Goal: Transaction & Acquisition: Purchase product/service

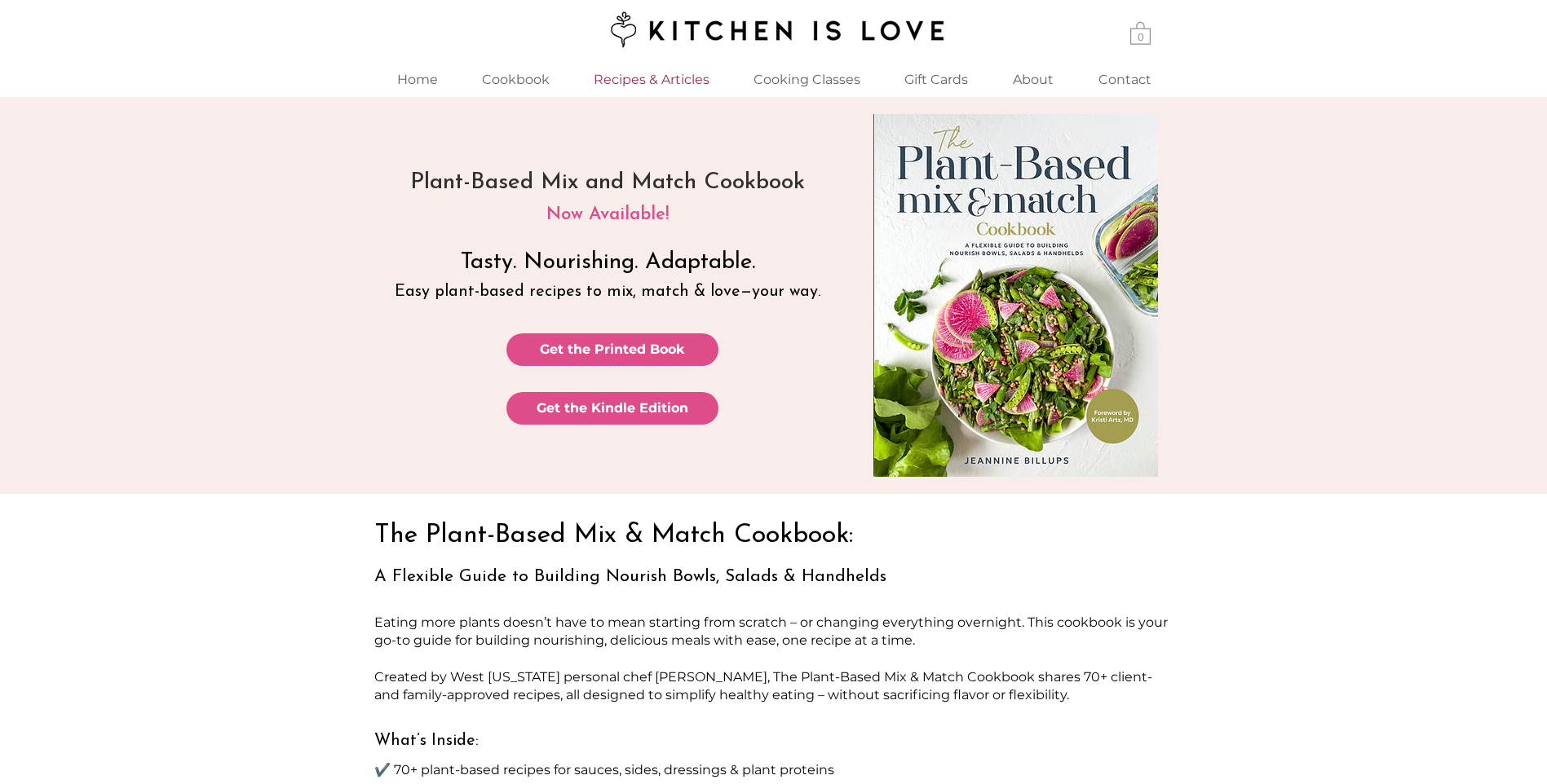
drag, startPoint x: 605, startPoint y: 90, endPoint x: 618, endPoint y: 86, distance: 13.6
click at [607, 90] on p "Recipes & Articles" at bounding box center [652, 79] width 132 height 35
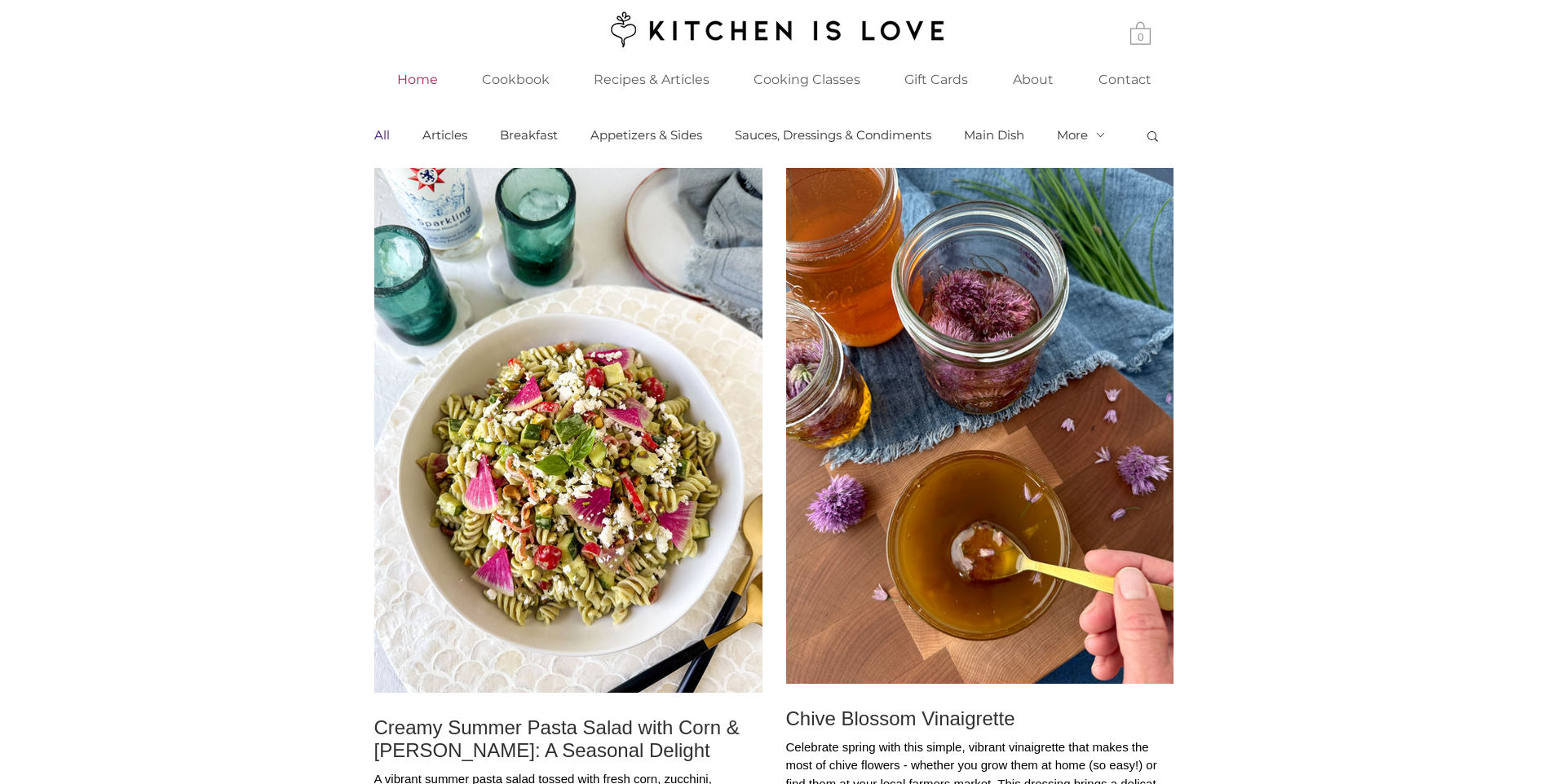
click at [413, 93] on p "Home" at bounding box center [417, 79] width 57 height 35
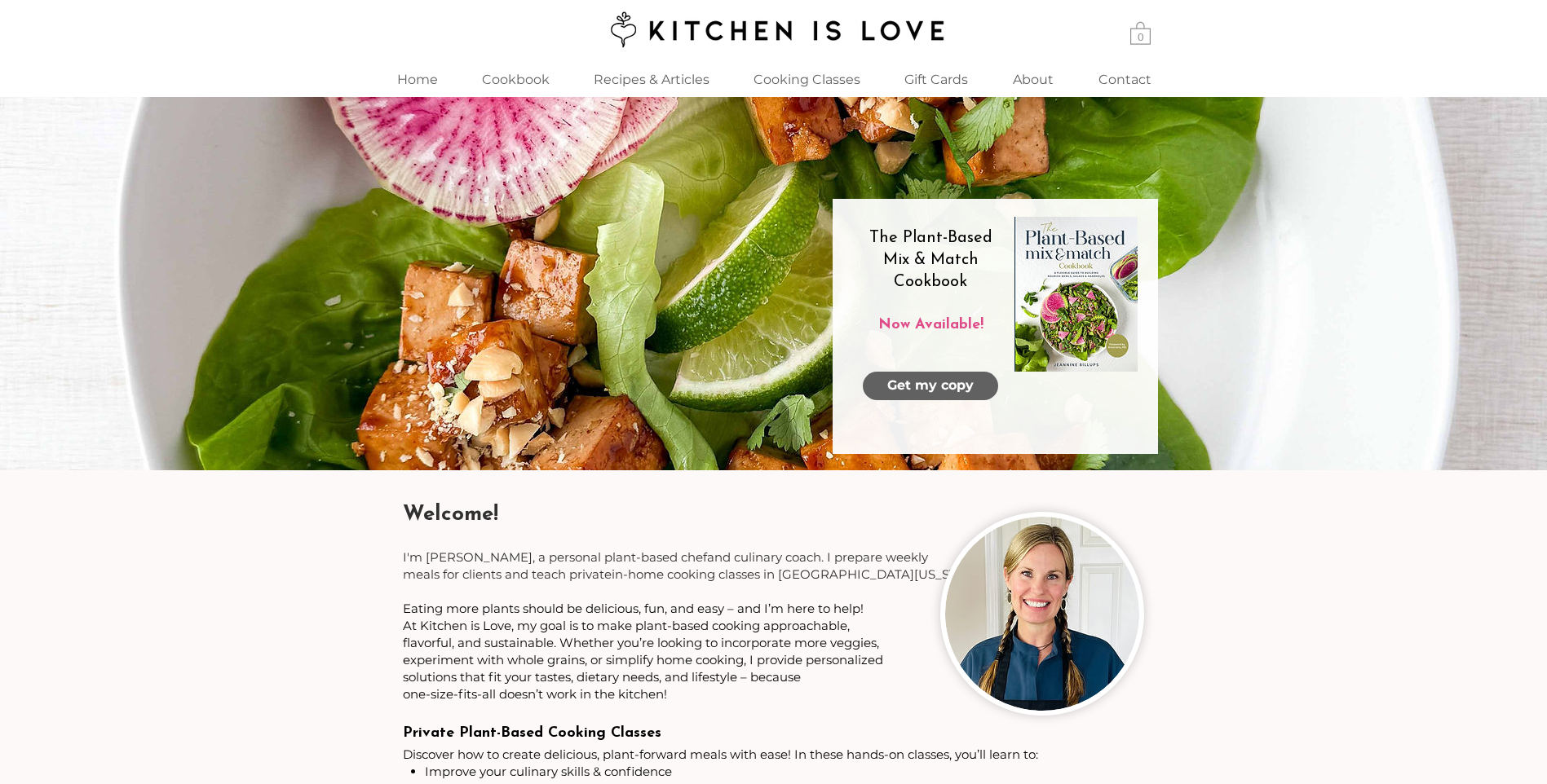
click at [974, 382] on link "Get my copy" at bounding box center [931, 385] width 135 height 29
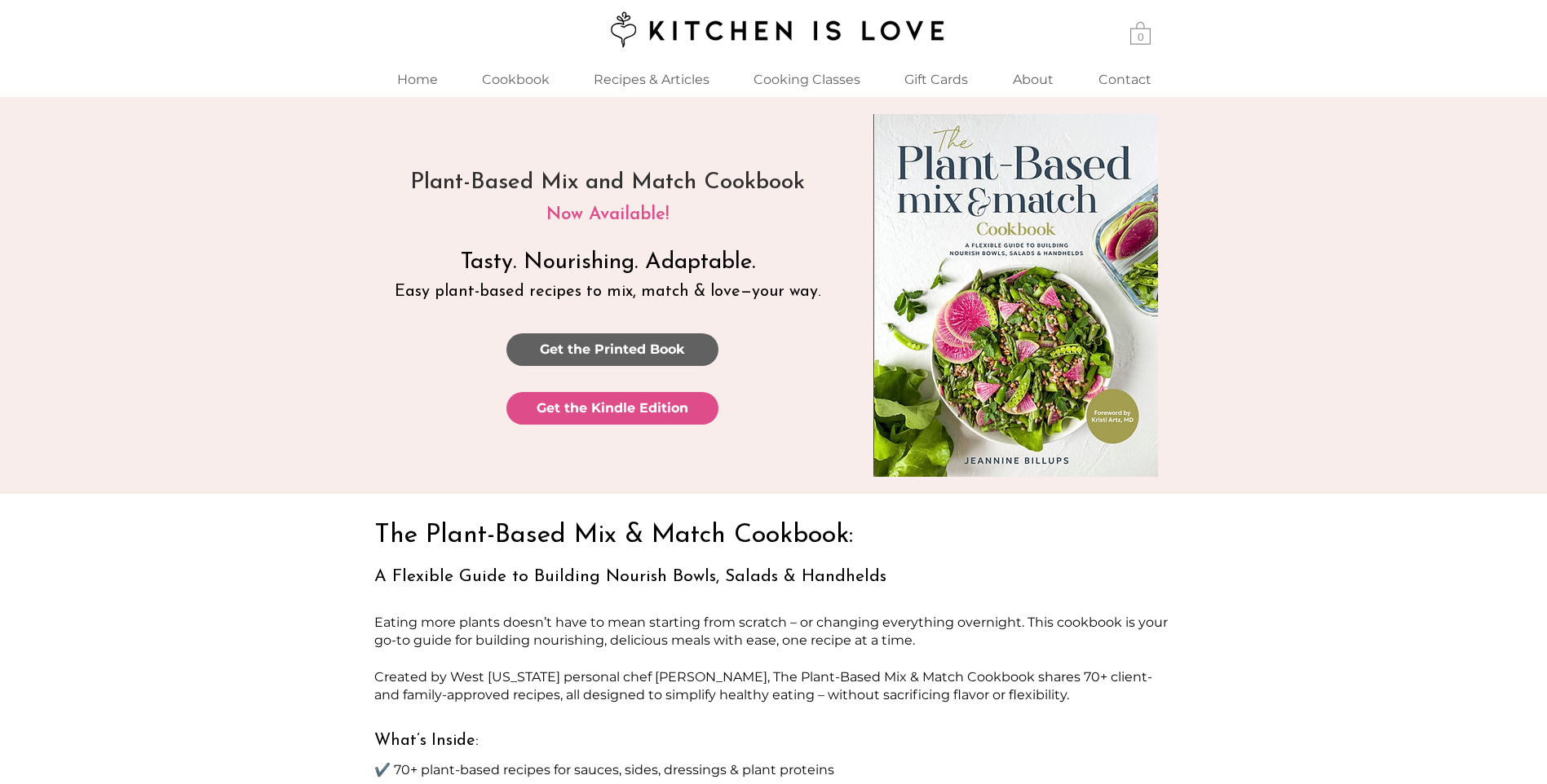
click at [652, 348] on span "Get the Printed Book" at bounding box center [612, 350] width 145 height 18
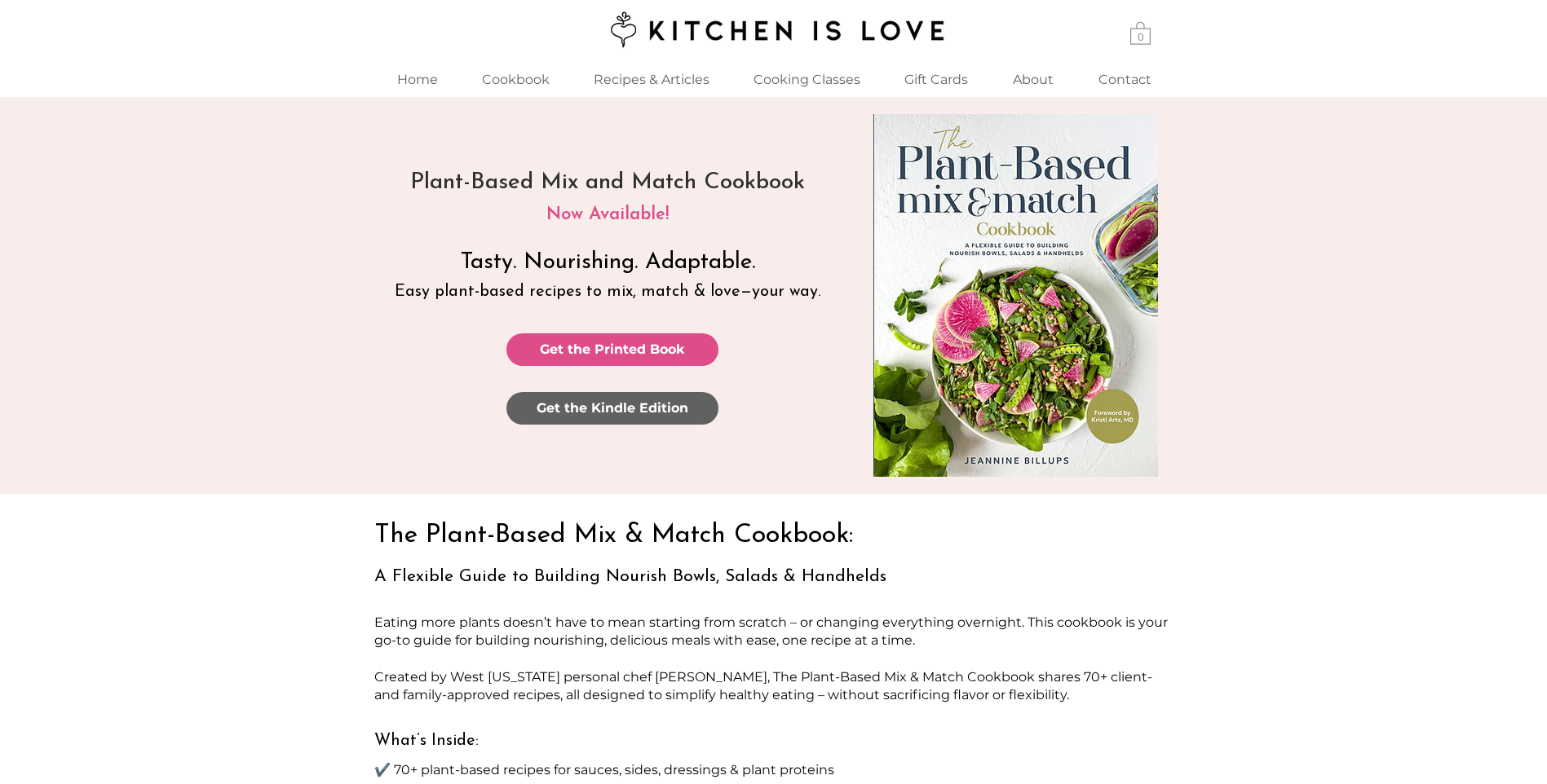
click at [638, 417] on span "Get the Kindle Edition" at bounding box center [612, 408] width 152 height 18
